Goal: Task Accomplishment & Management: Use online tool/utility

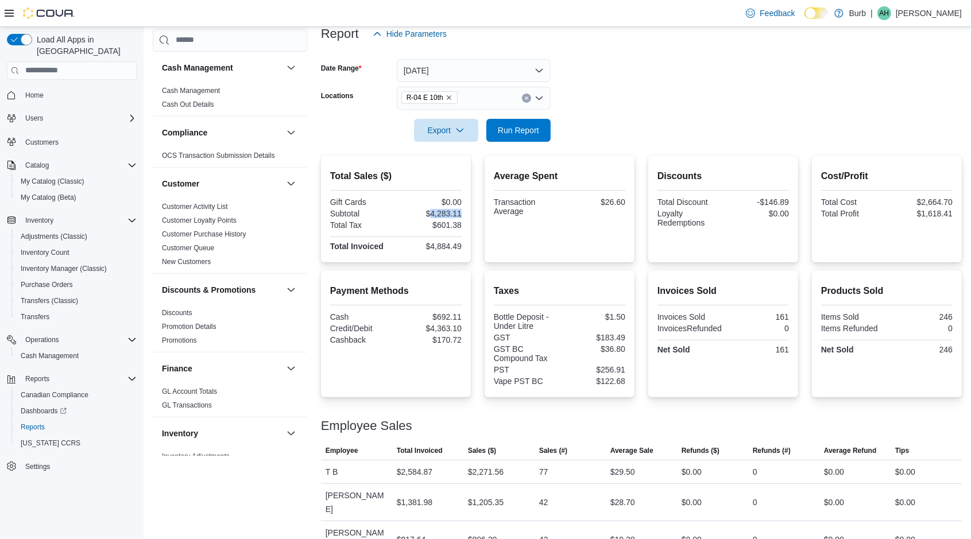
scroll to position [359, 0]
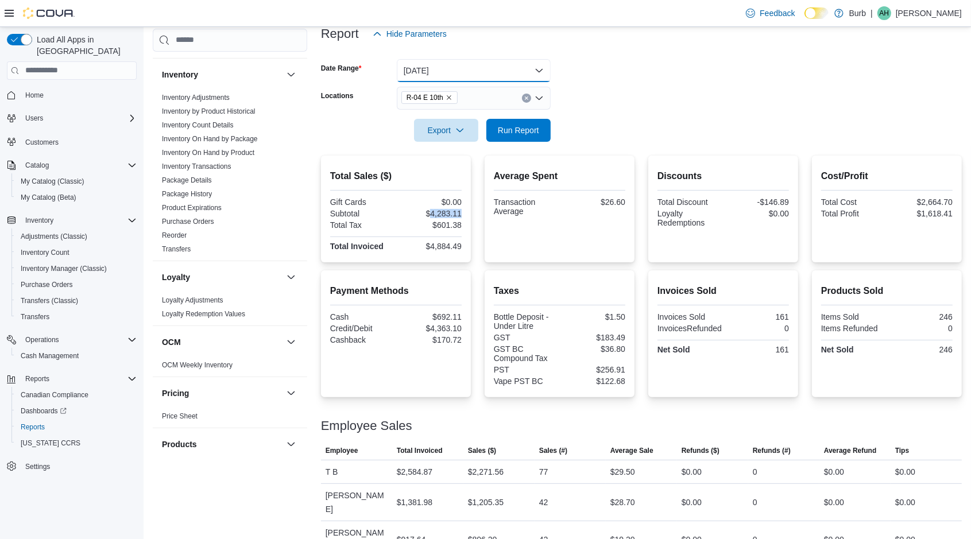
click at [486, 71] on button "[DATE]" at bounding box center [474, 70] width 154 height 23
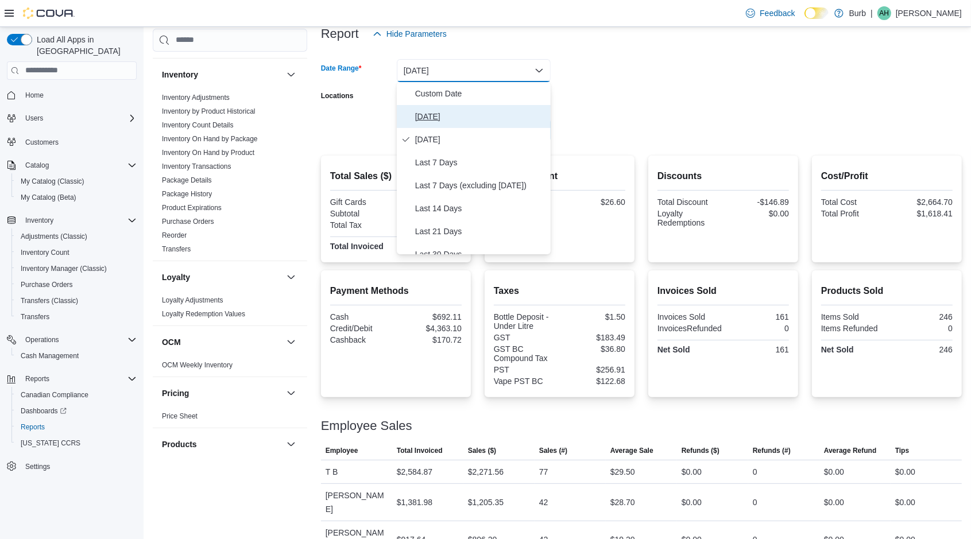
click at [471, 117] on span "[DATE]" at bounding box center [480, 117] width 131 height 14
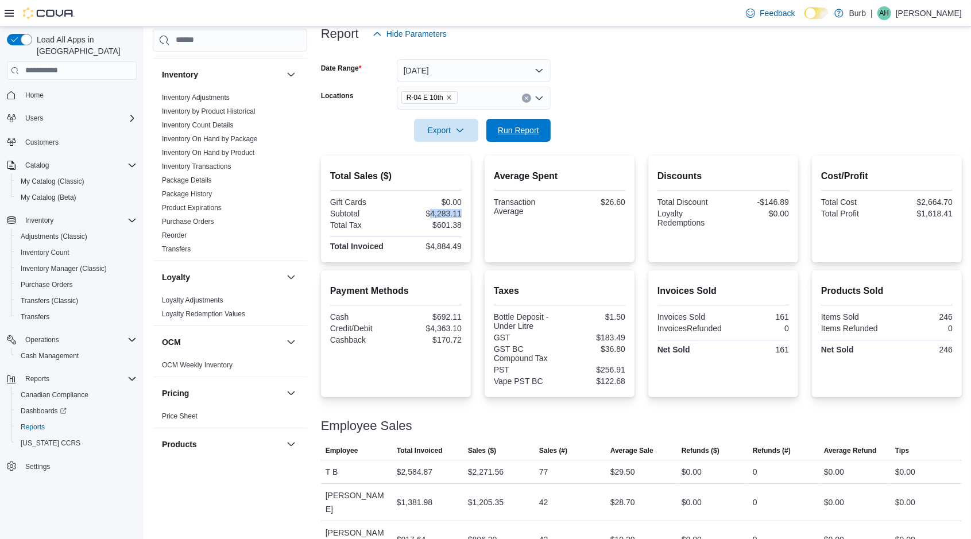
click at [509, 138] on span "Run Report" at bounding box center [518, 130] width 51 height 23
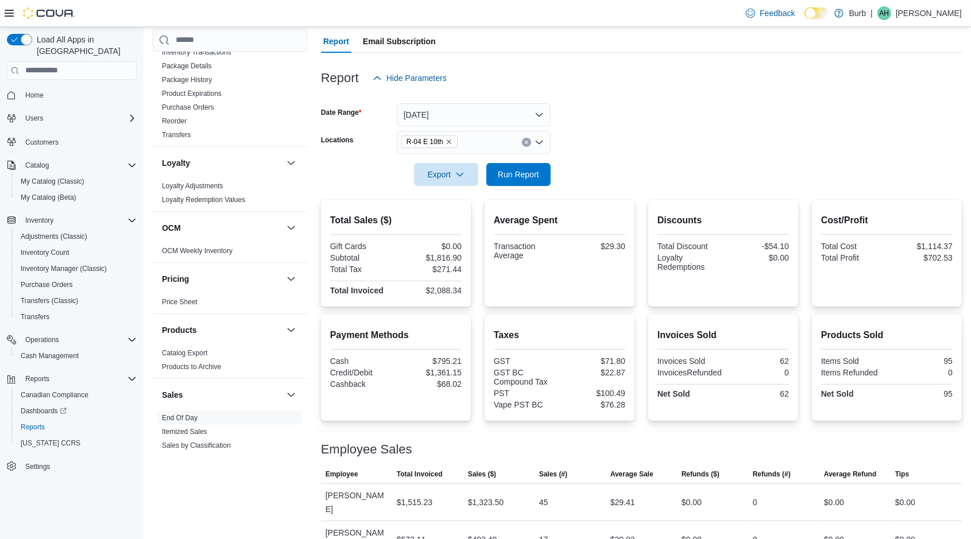
scroll to position [502, 0]
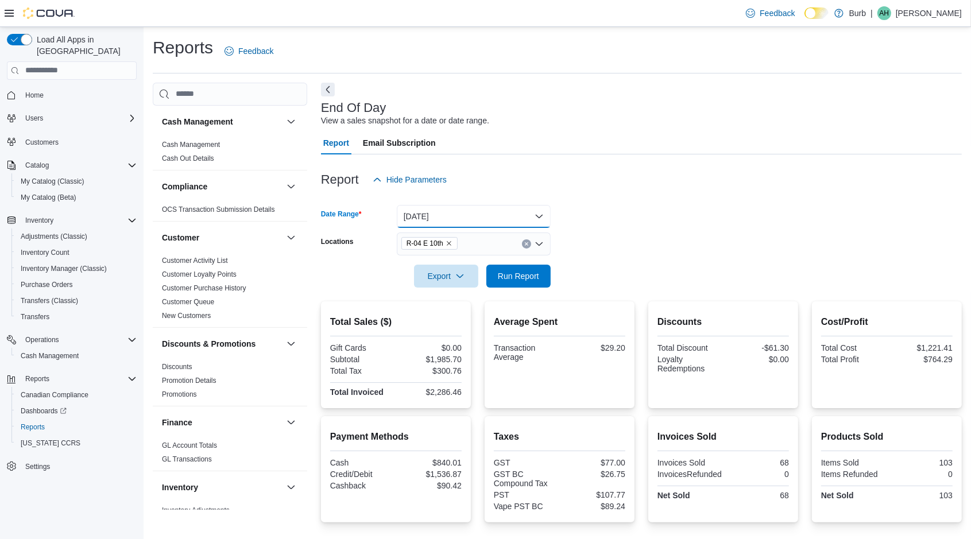
click at [519, 210] on button "[DATE]" at bounding box center [474, 216] width 154 height 23
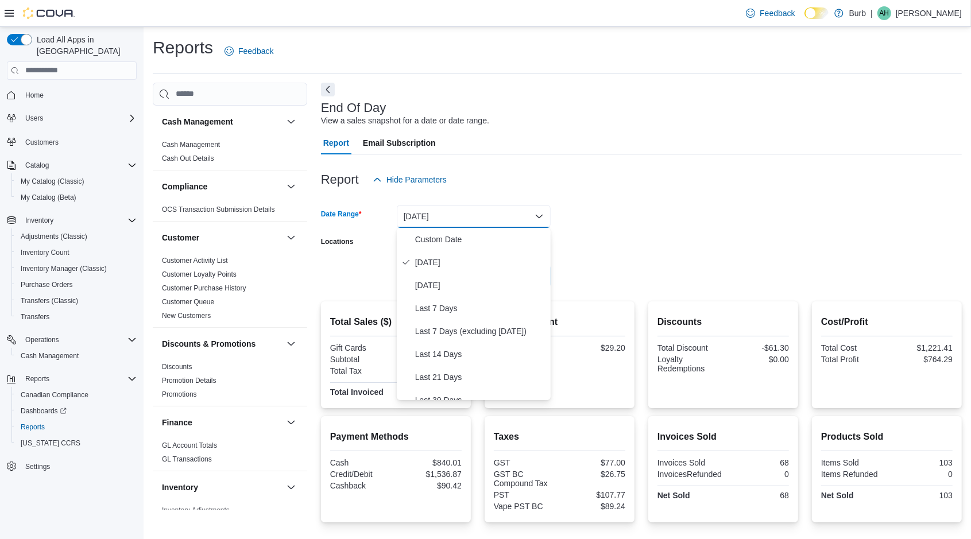
click at [519, 210] on button "[DATE]" at bounding box center [474, 216] width 154 height 23
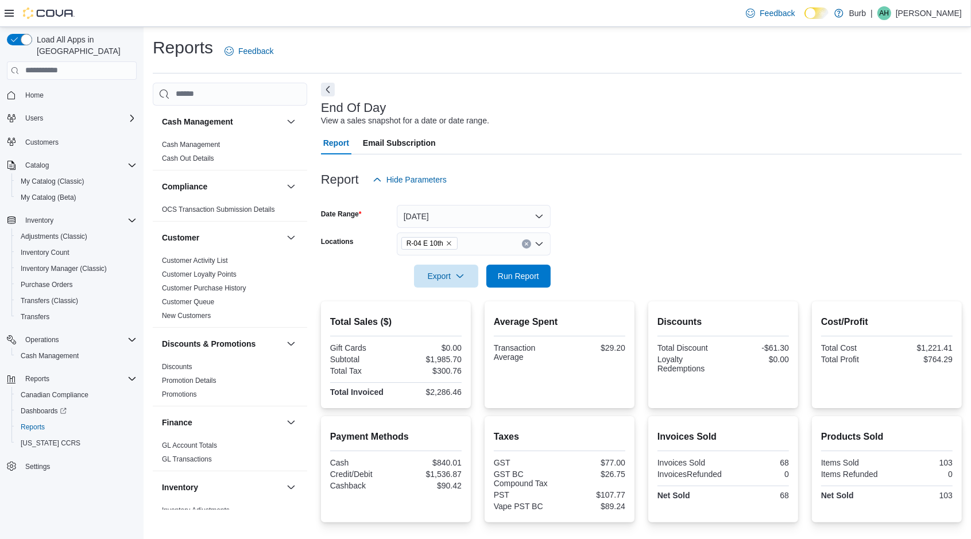
click at [521, 167] on div at bounding box center [641, 161] width 641 height 14
